Goal: Information Seeking & Learning: Learn about a topic

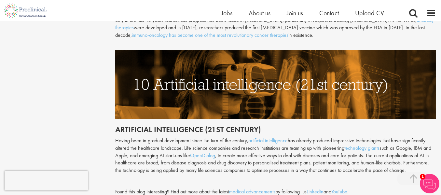
scroll to position [1630, 0]
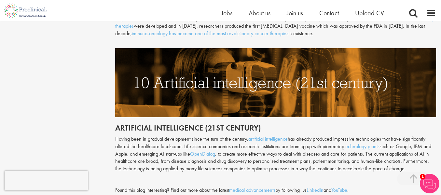
click at [151, 60] on img at bounding box center [275, 82] width 321 height 69
click at [160, 60] on img at bounding box center [275, 82] width 321 height 69
click at [159, 60] on img at bounding box center [275, 82] width 321 height 69
drag, startPoint x: 159, startPoint y: 60, endPoint x: 186, endPoint y: 62, distance: 27.1
click at [186, 62] on img at bounding box center [275, 82] width 321 height 69
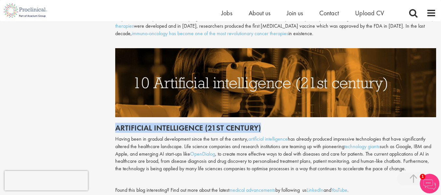
drag, startPoint x: 116, startPoint y: 105, endPoint x: 265, endPoint y: 100, distance: 149.4
drag, startPoint x: 116, startPoint y: 103, endPoint x: 263, endPoint y: 102, distance: 146.4
click at [263, 124] on h2 "Artificial intelligence (21st century)" at bounding box center [275, 128] width 321 height 8
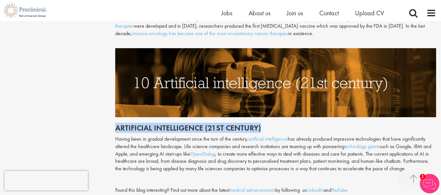
copy h2 "Artificial intelligence (21st century)"
click at [263, 124] on h2 "Artificial intelligence (21st century)" at bounding box center [275, 128] width 321 height 8
